Goal: Download file/media

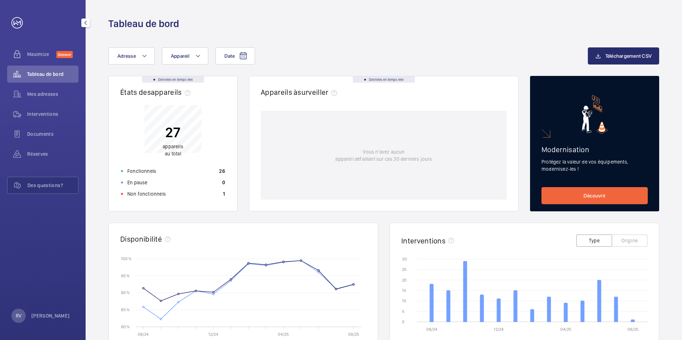
click at [48, 96] on span "Mes adresses" at bounding box center [52, 94] width 51 height 7
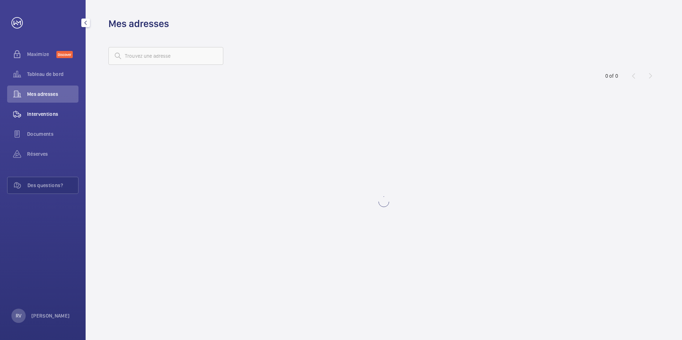
click at [47, 114] on span "Interventions" at bounding box center [52, 114] width 51 height 7
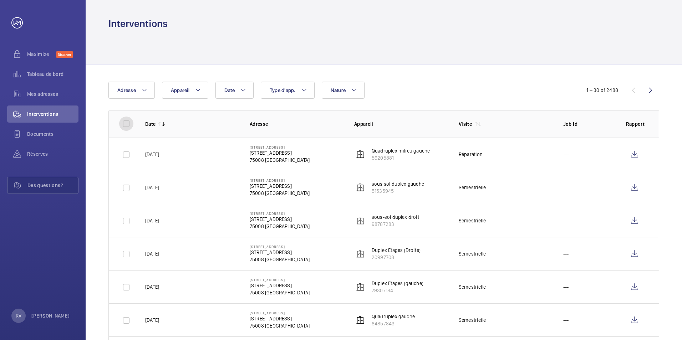
click at [126, 121] on input "checkbox" at bounding box center [126, 124] width 14 height 14
checkbox input "true"
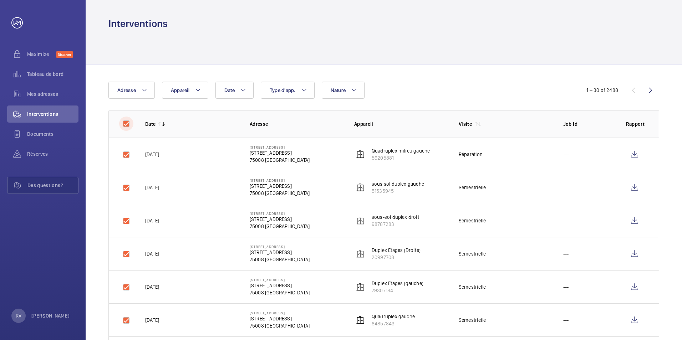
checkbox input "true"
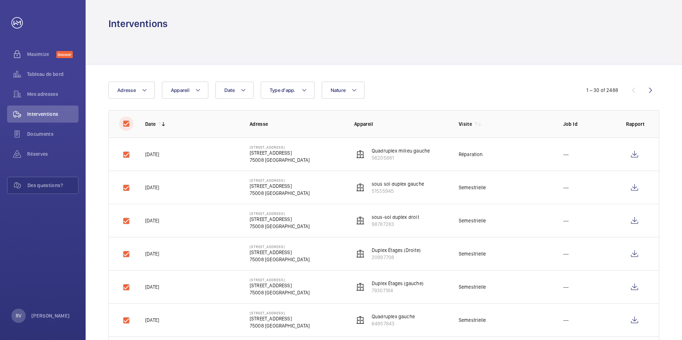
checkbox input "true"
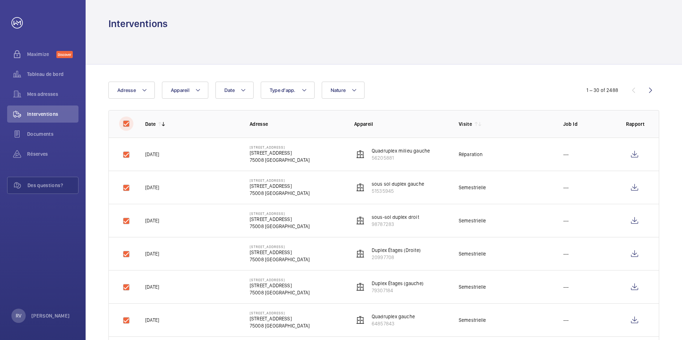
checkbox input "true"
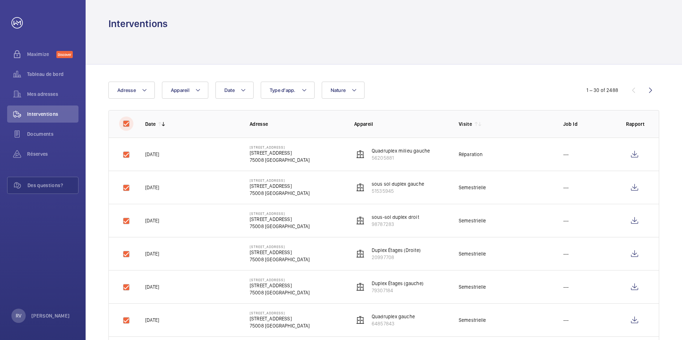
checkbox input "true"
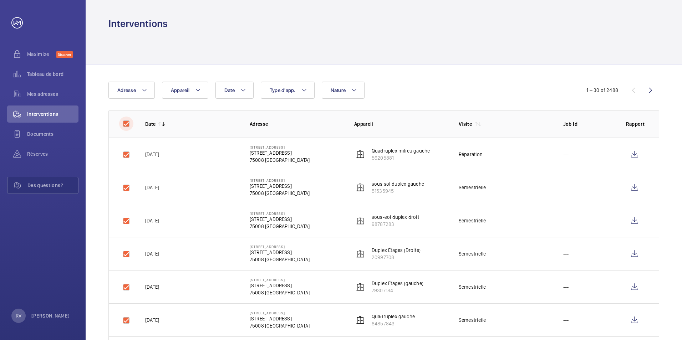
checkbox input "true"
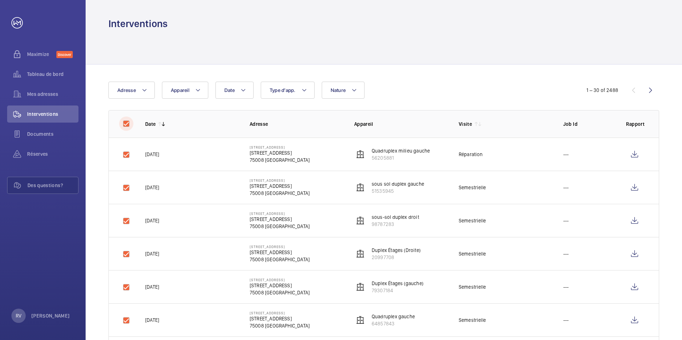
checkbox input "true"
click at [126, 121] on input "checkbox" at bounding box center [126, 124] width 14 height 14
checkbox input "false"
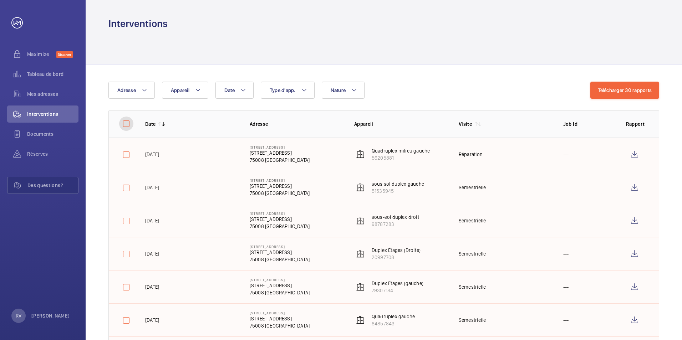
checkbox input "false"
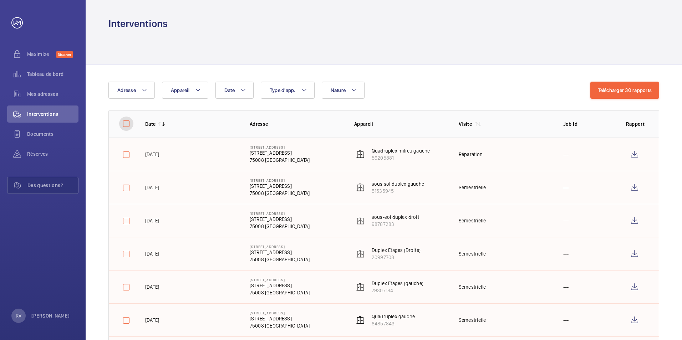
checkbox input "false"
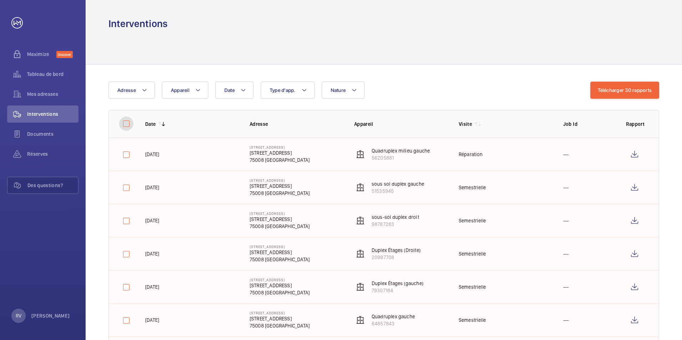
checkbox input "false"
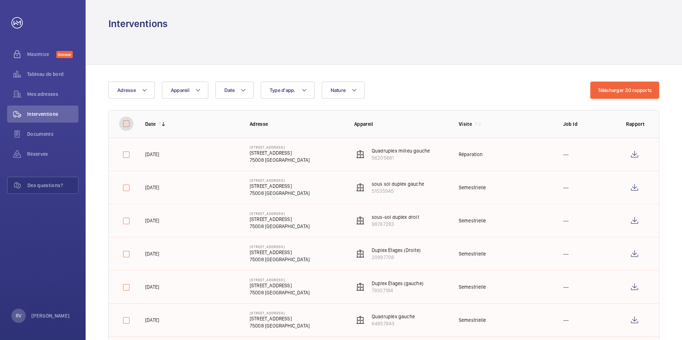
checkbox input "false"
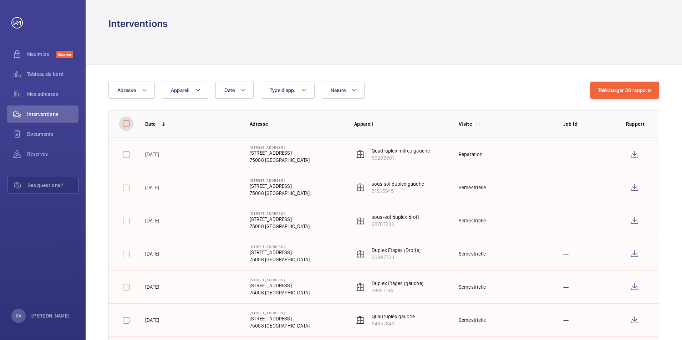
checkbox input "false"
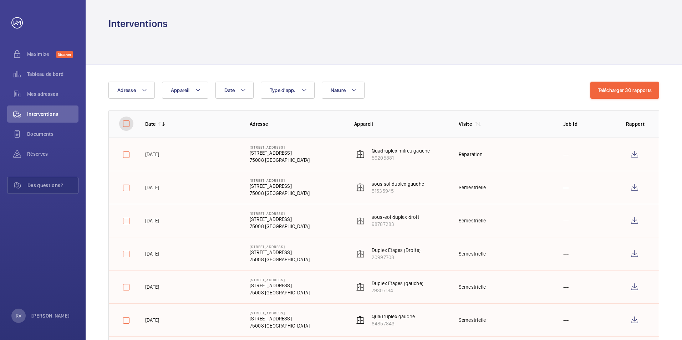
checkbox input "false"
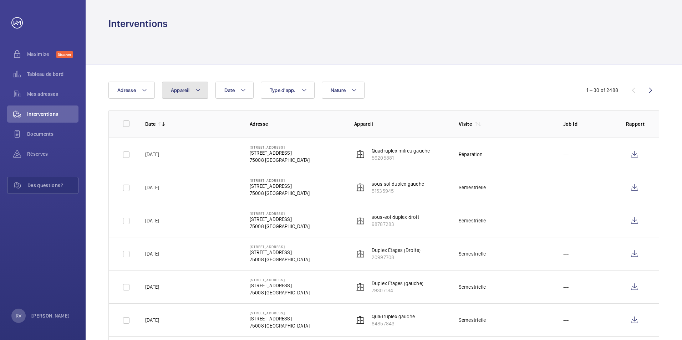
click at [188, 91] on span "Appareil" at bounding box center [180, 90] width 19 height 6
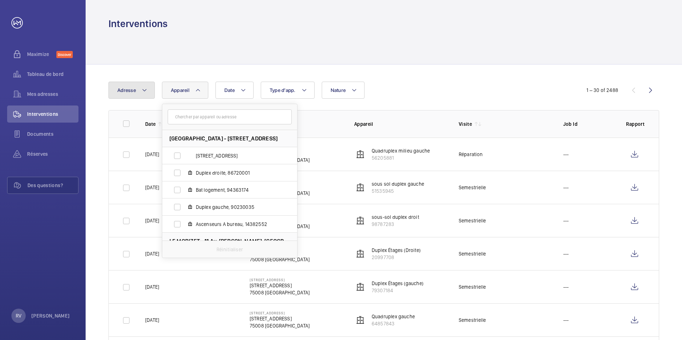
click at [126, 91] on span "Adresse" at bounding box center [126, 90] width 19 height 6
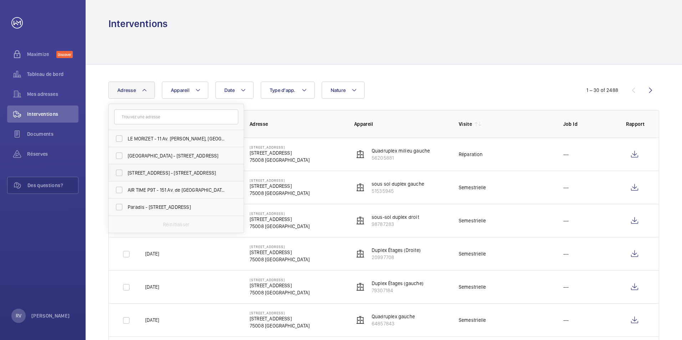
click at [120, 171] on label "[STREET_ADDRESS] - [STREET_ADDRESS]" at bounding box center [171, 172] width 124 height 17
click at [120, 171] on input "[STREET_ADDRESS] - [STREET_ADDRESS]" at bounding box center [119, 173] width 14 height 14
checkbox input "true"
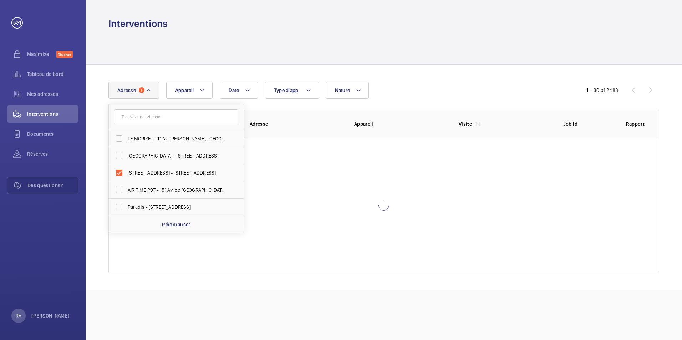
click at [420, 85] on div "Date Adresse 1 LE MORIZET - 11 Av. [PERSON_NAME], [GEOGRAPHIC_DATA][STREET_ADDR…" at bounding box center [340, 90] width 465 height 17
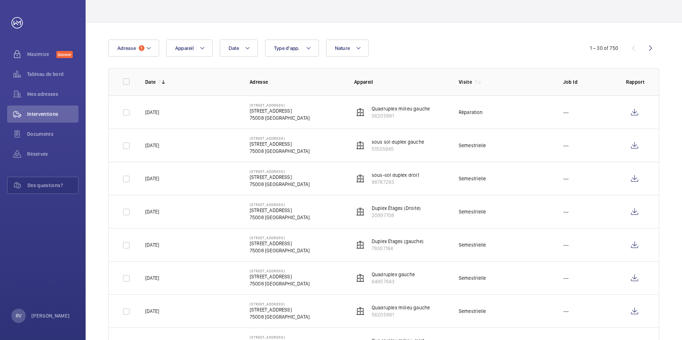
scroll to position [36, 0]
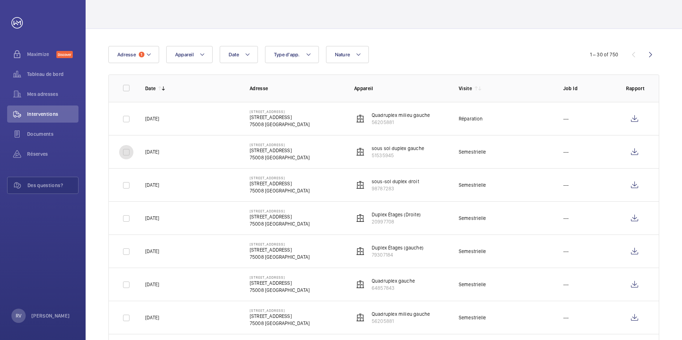
click at [132, 154] on input "checkbox" at bounding box center [126, 152] width 14 height 14
checkbox input "true"
click at [128, 185] on input "checkbox" at bounding box center [126, 185] width 14 height 14
checkbox input "true"
click at [130, 212] on input "checkbox" at bounding box center [126, 219] width 14 height 14
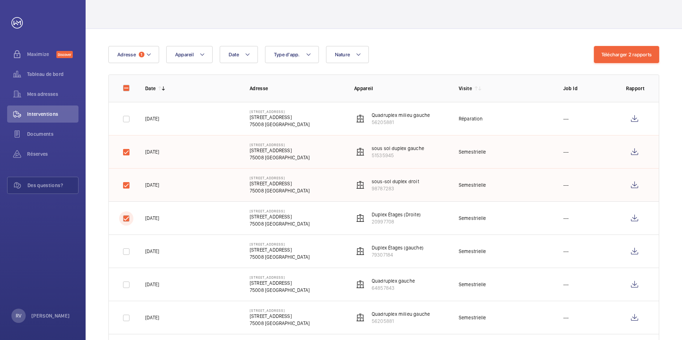
checkbox input "true"
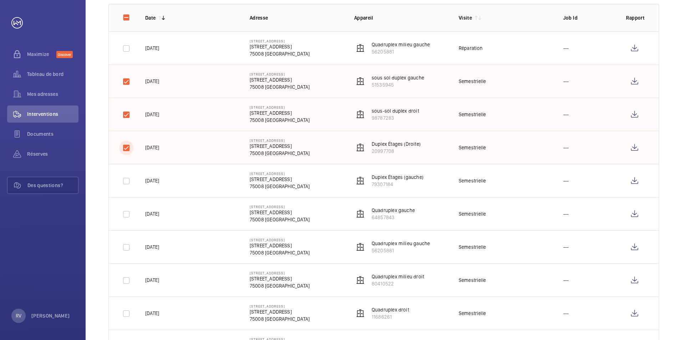
scroll to position [107, 0]
click at [126, 179] on input "checkbox" at bounding box center [126, 180] width 14 height 14
checkbox input "true"
click at [123, 201] on td at bounding box center [121, 213] width 25 height 33
click at [128, 215] on input "checkbox" at bounding box center [126, 214] width 14 height 14
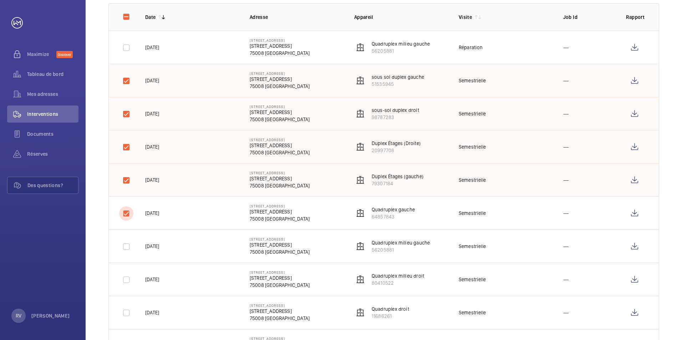
checkbox input "true"
click at [128, 241] on input "checkbox" at bounding box center [126, 247] width 14 height 14
checkbox input "true"
click at [127, 293] on td at bounding box center [121, 279] width 25 height 33
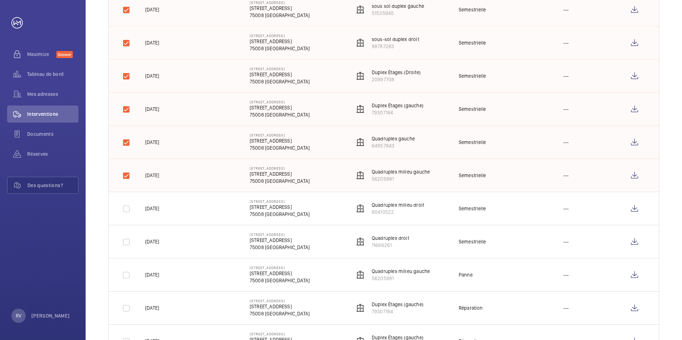
scroll to position [178, 0]
click at [127, 211] on input "checkbox" at bounding box center [126, 209] width 14 height 14
checkbox input "true"
click at [128, 248] on input "checkbox" at bounding box center [126, 242] width 14 height 14
checkbox input "true"
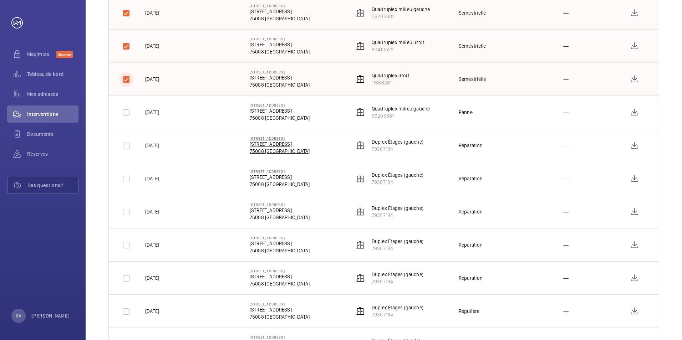
scroll to position [357, 0]
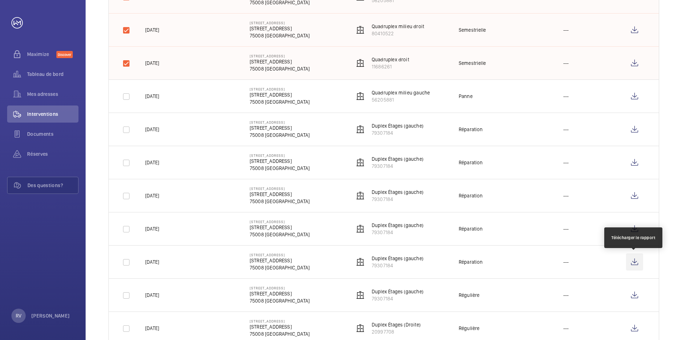
click at [627, 263] on wm-front-icon-button at bounding box center [634, 262] width 17 height 17
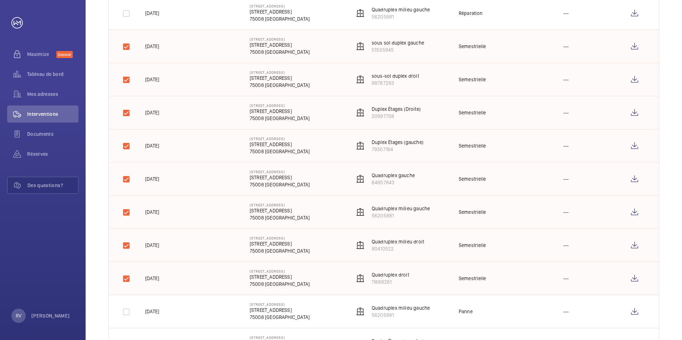
scroll to position [0, 0]
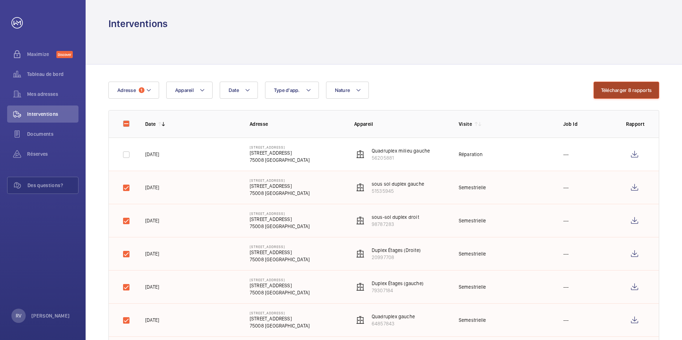
click at [619, 93] on button "Télécharger 8 rapports" at bounding box center [627, 90] width 66 height 17
